Goal: Information Seeking & Learning: Learn about a topic

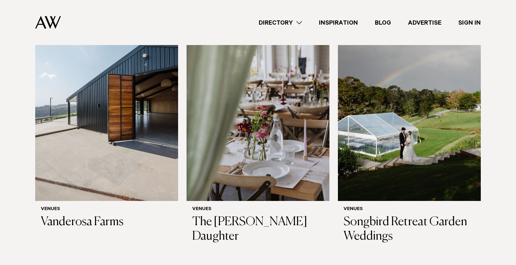
scroll to position [164, 0]
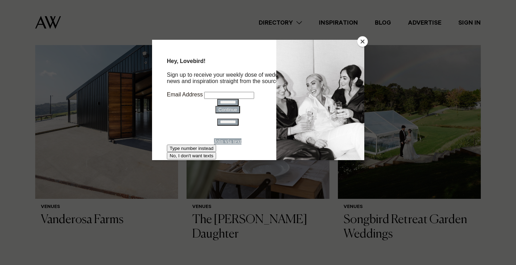
click at [360, 41] on button "Close" at bounding box center [362, 41] width 11 height 11
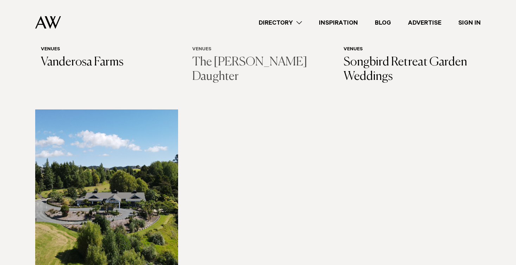
scroll to position [317, 0]
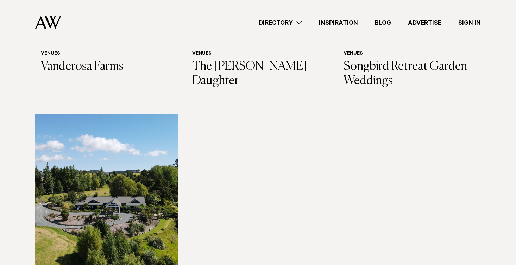
click at [428, 23] on link "Advertise" at bounding box center [424, 22] width 50 height 9
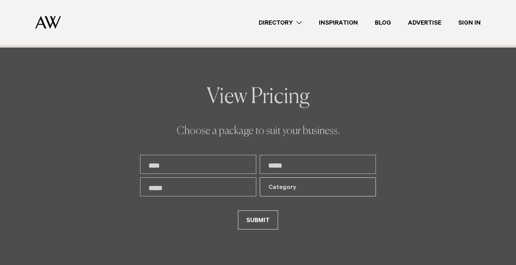
scroll to position [1395, 0]
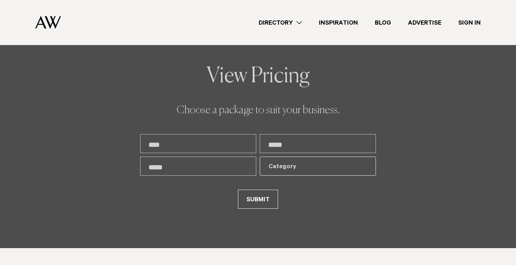
click at [194, 145] on input "text" at bounding box center [198, 143] width 116 height 19
click at [165, 141] on input "***" at bounding box center [198, 143] width 116 height 19
type input "*********"
click at [283, 147] on input "text" at bounding box center [318, 143] width 116 height 19
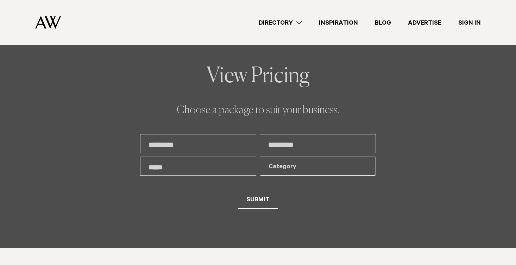
type input "**********"
click at [245, 167] on input "text" at bounding box center [198, 165] width 116 height 19
type input "**********"
click at [289, 170] on div "Category" at bounding box center [313, 167] width 90 height 8
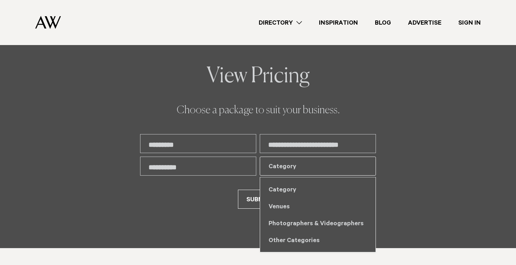
click at [287, 209] on div "Venues" at bounding box center [317, 206] width 115 height 17
select select "***"
click at [287, 206] on div "Venues" at bounding box center [317, 206] width 115 height 17
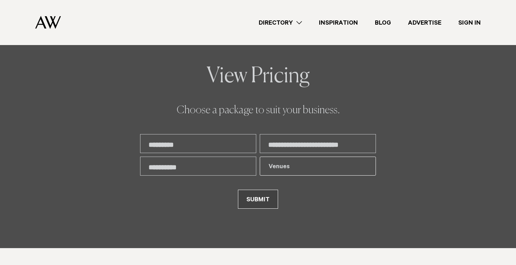
click at [261, 202] on button "SUBMIT" at bounding box center [258, 199] width 40 height 19
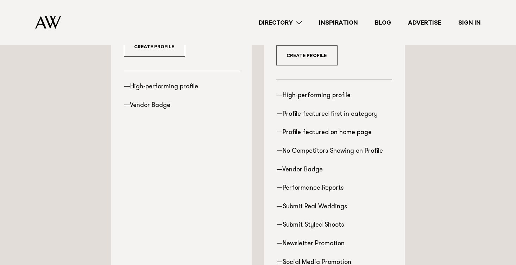
scroll to position [293, 0]
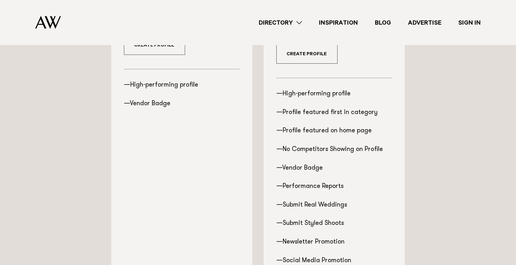
click at [291, 21] on link "Directory" at bounding box center [280, 22] width 60 height 9
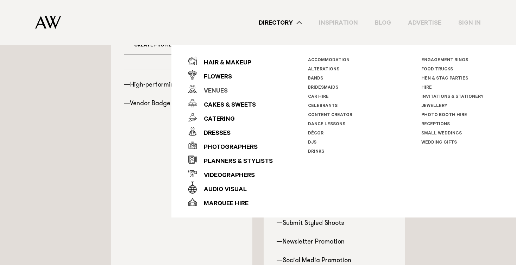
click at [221, 89] on div "Venues" at bounding box center [212, 91] width 31 height 14
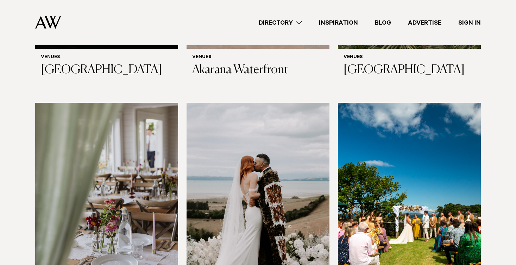
scroll to position [2771, 0]
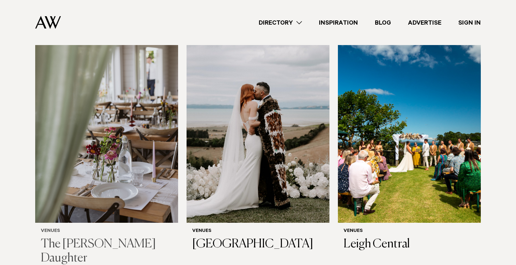
click at [156, 142] on img at bounding box center [106, 127] width 143 height 192
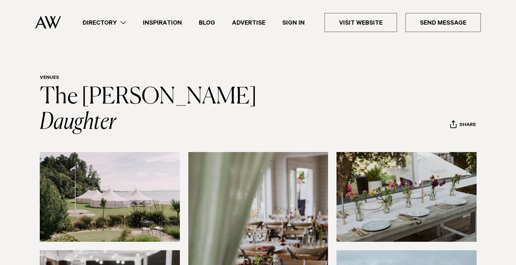
click at [246, 21] on link "Advertise" at bounding box center [248, 22] width 50 height 9
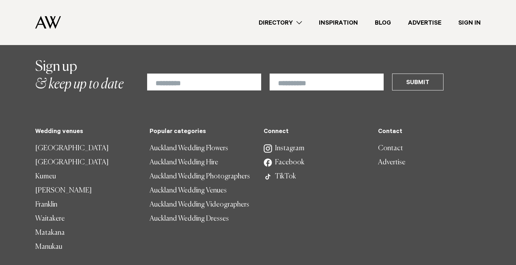
scroll to position [4499, 0]
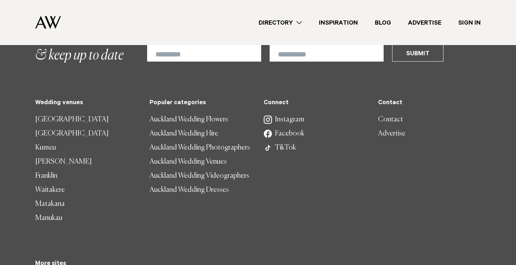
click at [383, 113] on link "Contact" at bounding box center [429, 120] width 103 height 14
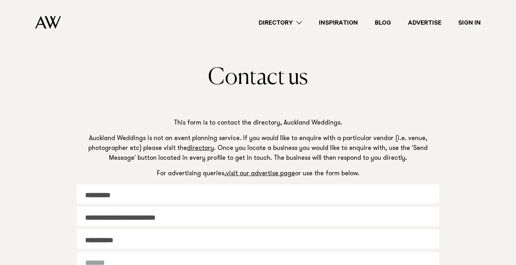
scroll to position [125, 0]
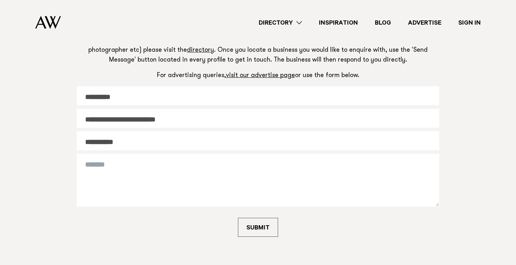
click at [229, 161] on textarea at bounding box center [258, 180] width 362 height 53
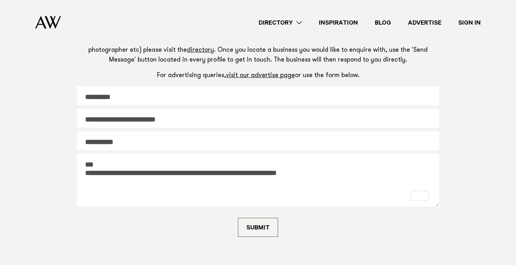
click at [283, 172] on textarea "**********" at bounding box center [258, 180] width 362 height 53
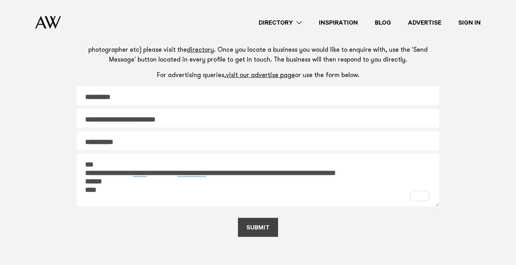
type textarea "**********"
click at [251, 224] on button "SUBMIT" at bounding box center [258, 227] width 40 height 19
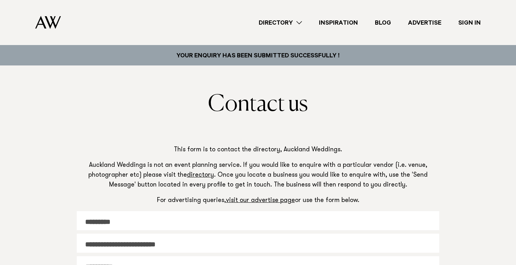
click at [56, 21] on img at bounding box center [48, 22] width 26 height 13
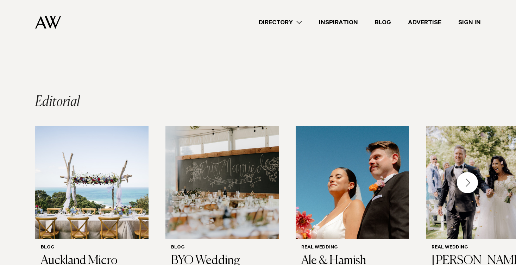
scroll to position [491, 0]
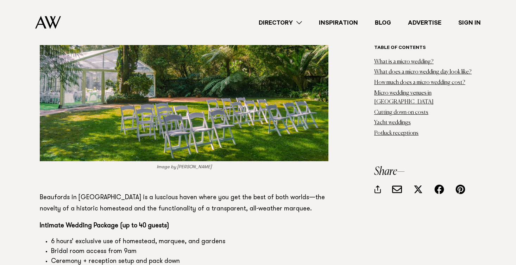
scroll to position [2099, 0]
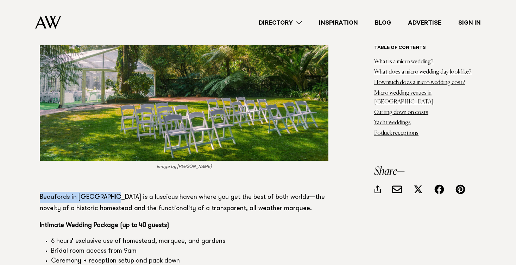
drag, startPoint x: 40, startPoint y: 139, endPoint x: 108, endPoint y: 145, distance: 68.1
click at [108, 192] on p "Beaufords in Totara Park is a luscious haven where you get the best of both wor…" at bounding box center [184, 203] width 288 height 23
copy p "Beaufords in [GEOGRAPHIC_DATA]"
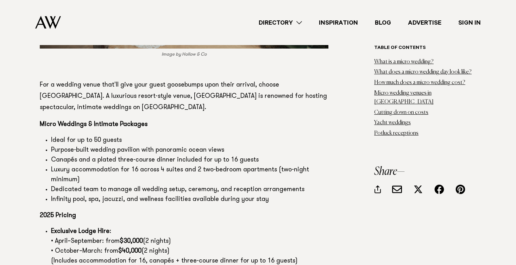
scroll to position [2697, 0]
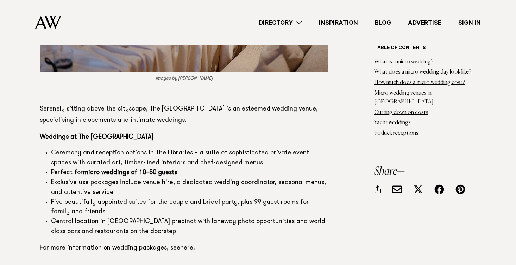
scroll to position [6380, 0]
click at [187, 244] on link "here." at bounding box center [187, 247] width 15 height 6
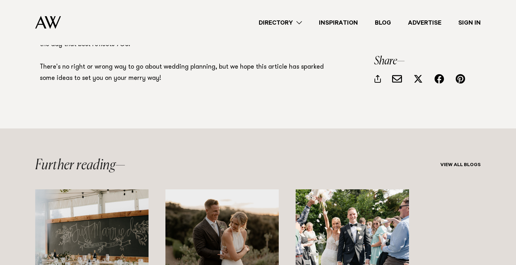
scroll to position [10169, 0]
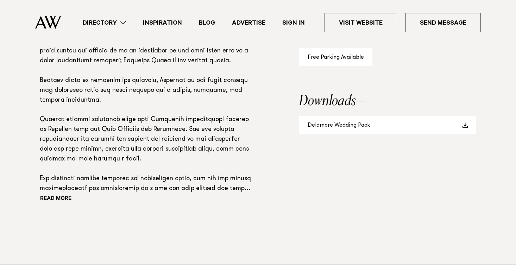
scroll to position [527, 0]
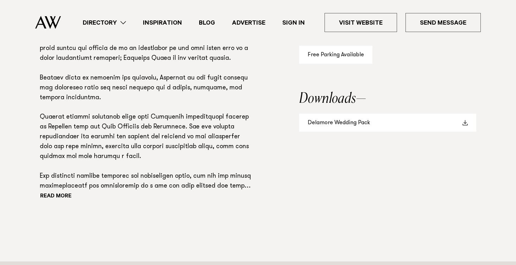
click at [326, 123] on link "Delamore Wedding Pack" at bounding box center [387, 123] width 177 height 18
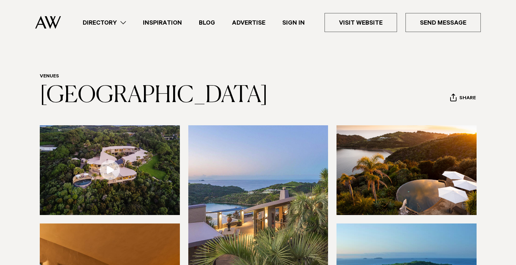
scroll to position [0, 0]
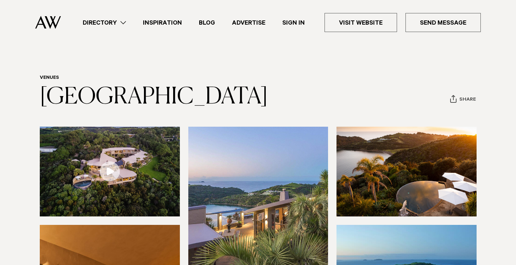
click at [453, 102] on div "button" at bounding box center [453, 99] width 6 height 8
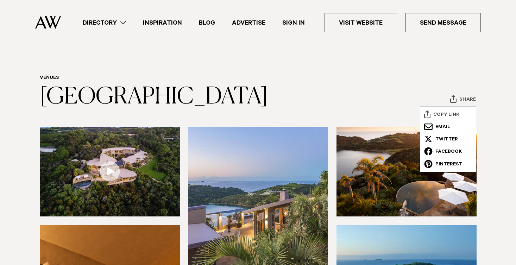
click at [451, 116] on button "Copy Link" at bounding box center [448, 115] width 56 height 14
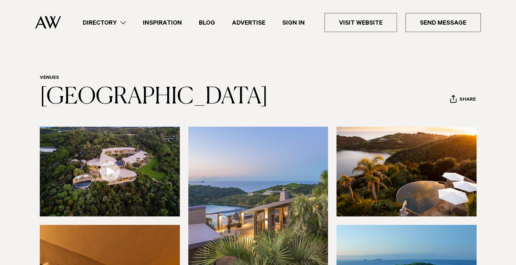
click at [49, 20] on img at bounding box center [48, 22] width 26 height 13
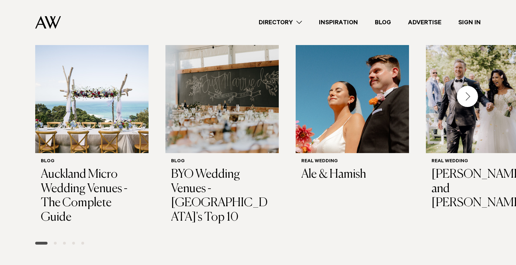
scroll to position [564, 0]
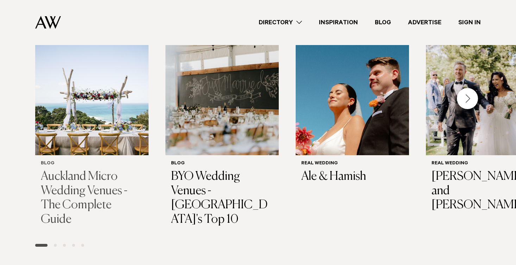
click at [80, 170] on h3 "Auckland Micro Wedding Venues - The Complete Guide" at bounding box center [92, 198] width 102 height 57
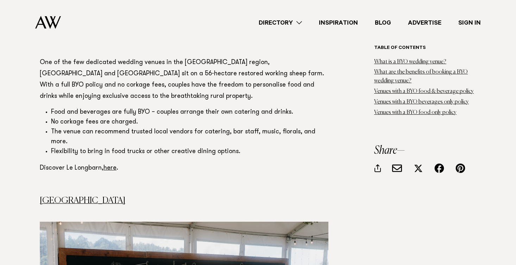
scroll to position [1357, 0]
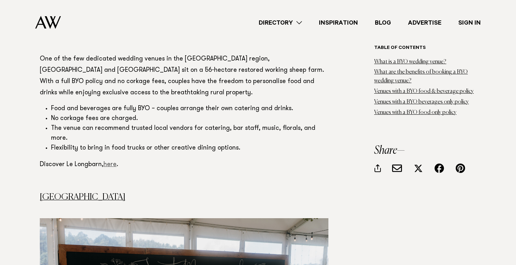
click at [107, 161] on link "here" at bounding box center [109, 164] width 13 height 6
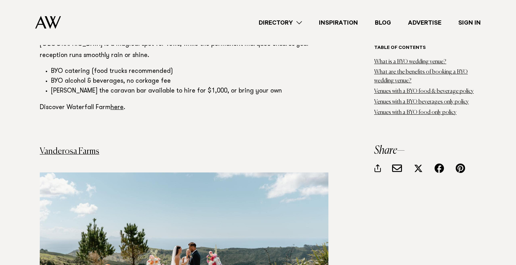
scroll to position [1820, 0]
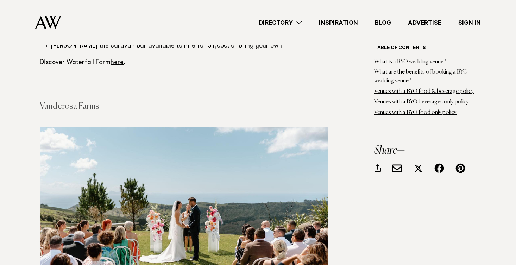
click at [87, 102] on link "Vanderosa Farms" at bounding box center [69, 106] width 59 height 8
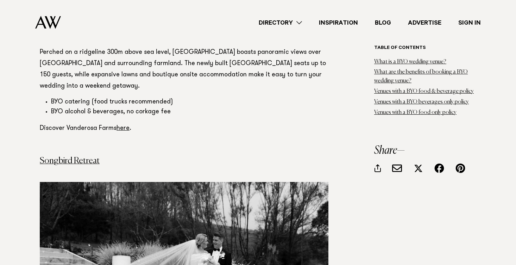
scroll to position [2135, 0]
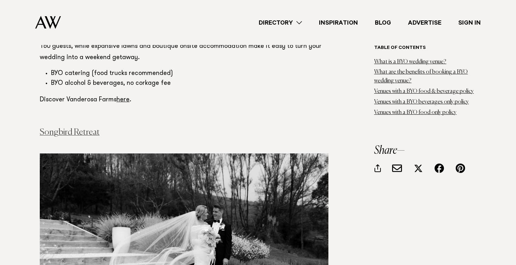
click at [84, 128] on link "Songbird Retreat" at bounding box center [70, 132] width 60 height 8
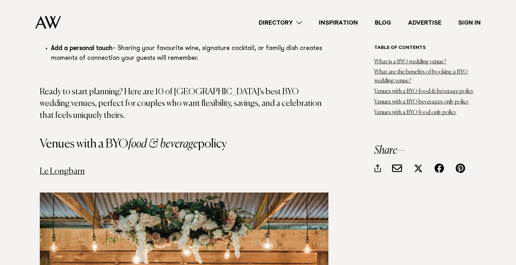
scroll to position [921, 0]
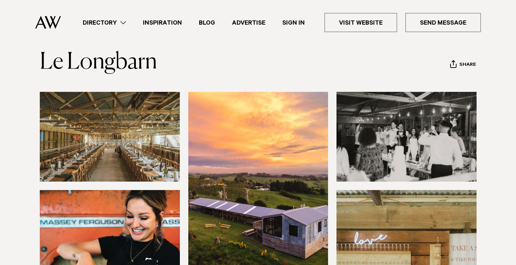
scroll to position [35, 0]
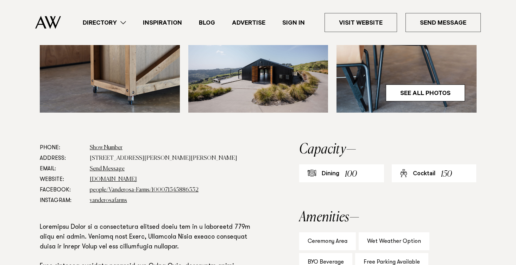
scroll to position [300, 0]
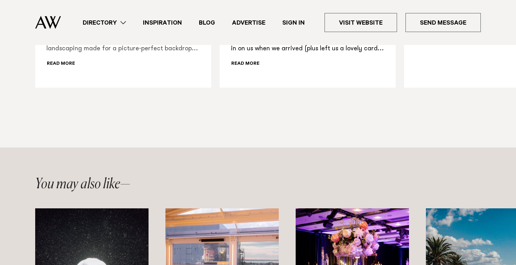
scroll to position [873, 0]
